Goal: Information Seeking & Learning: Learn about a topic

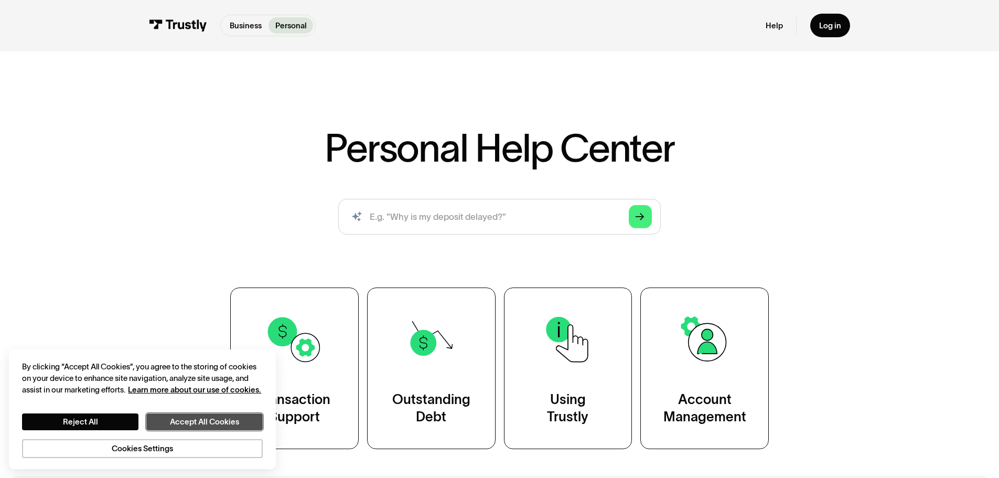
drag, startPoint x: 181, startPoint y: 420, endPoint x: 185, endPoint y: 415, distance: 6.1
click at [182, 419] on button "Accept All Cookies" at bounding box center [204, 421] width 116 height 17
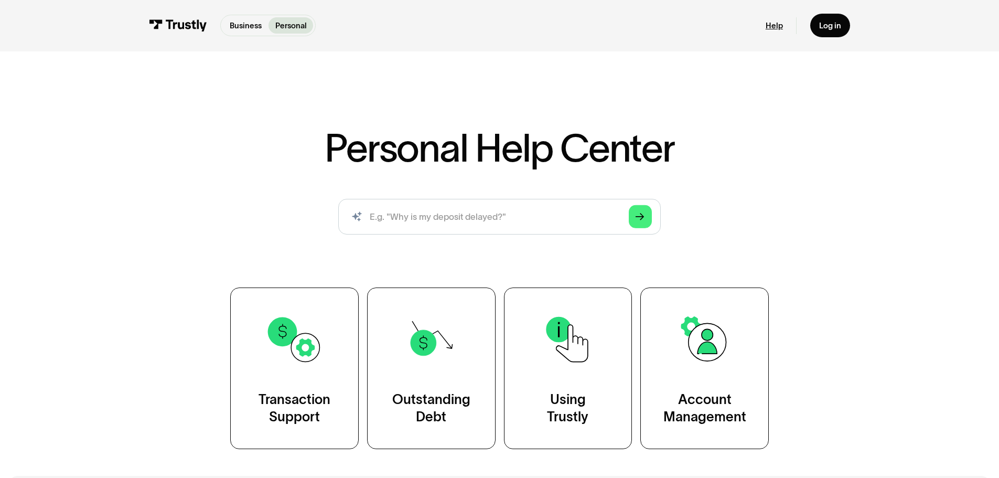
click at [779, 25] on link "Help" at bounding box center [774, 25] width 17 height 10
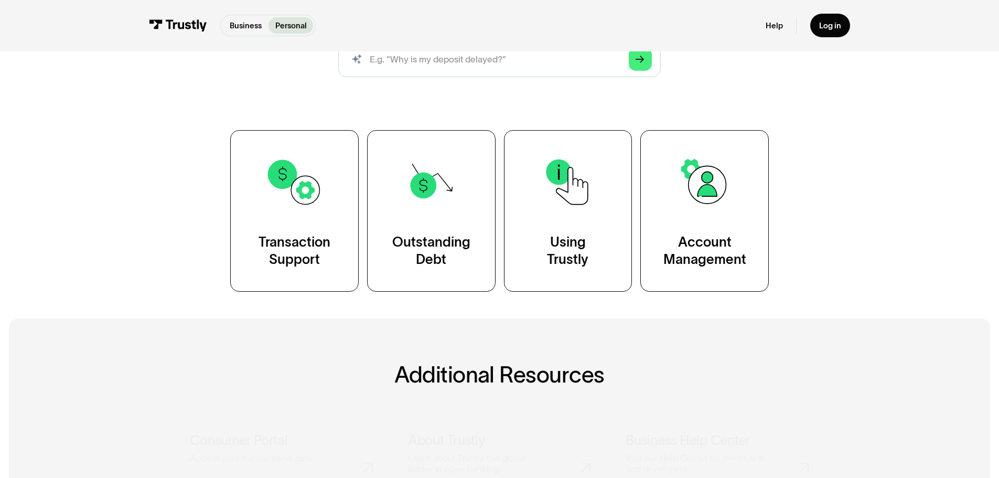
scroll to position [210, 0]
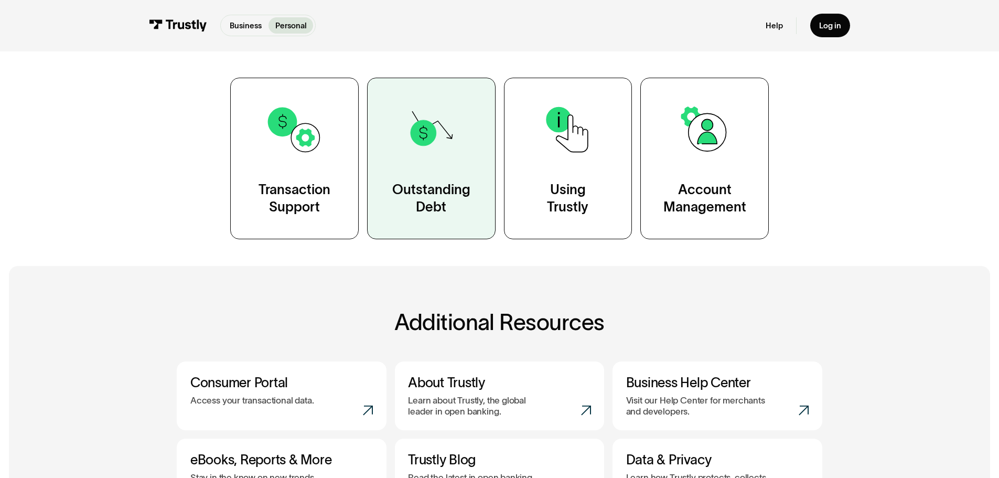
click at [430, 194] on div "Outstanding Debt" at bounding box center [431, 199] width 78 height 36
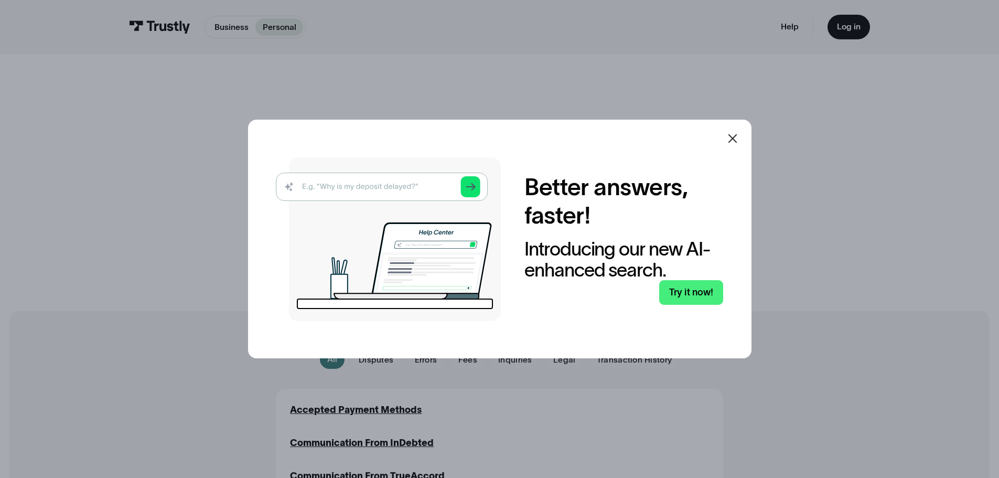
click at [735, 141] on icon at bounding box center [732, 138] width 13 height 13
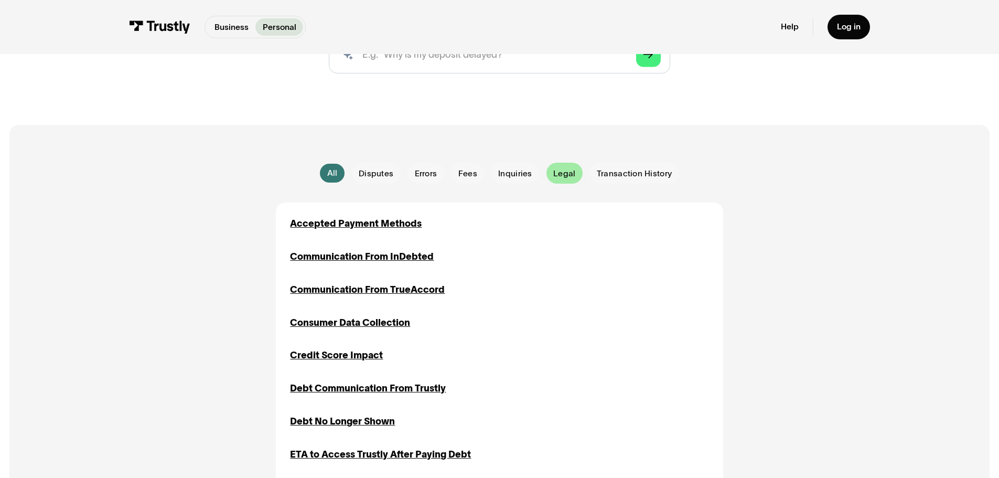
scroll to position [210, 0]
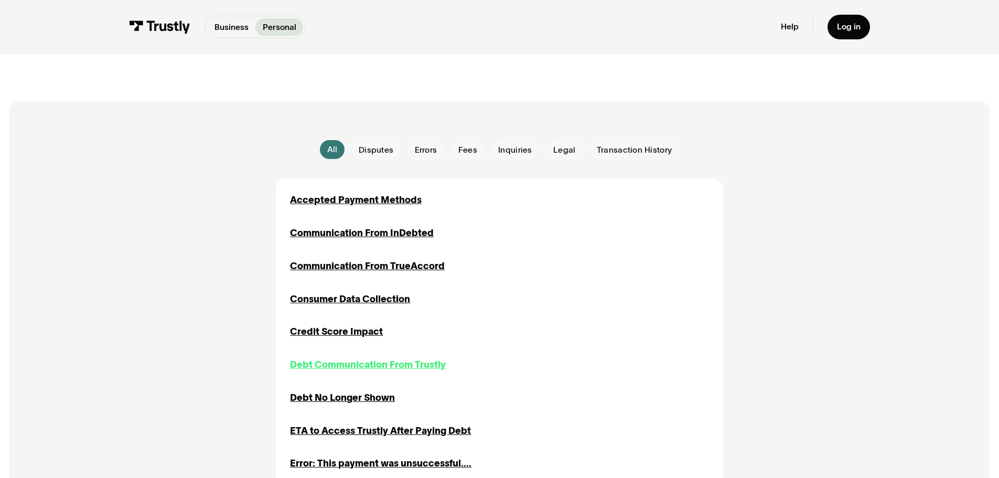
click at [369, 366] on div "Debt Communication From Trustly" at bounding box center [368, 365] width 156 height 14
